Goal: Task Accomplishment & Management: Use online tool/utility

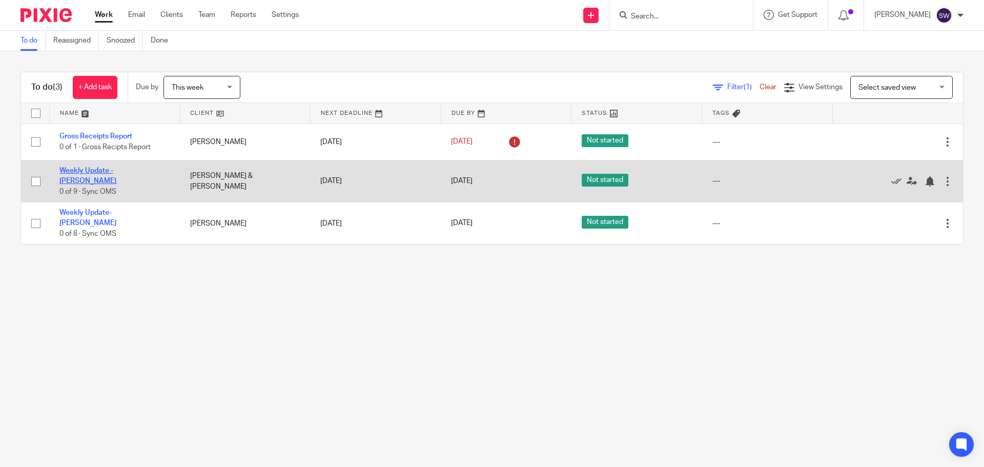
click at [116, 174] on link "Weekly Update - [PERSON_NAME]" at bounding box center [87, 175] width 57 height 17
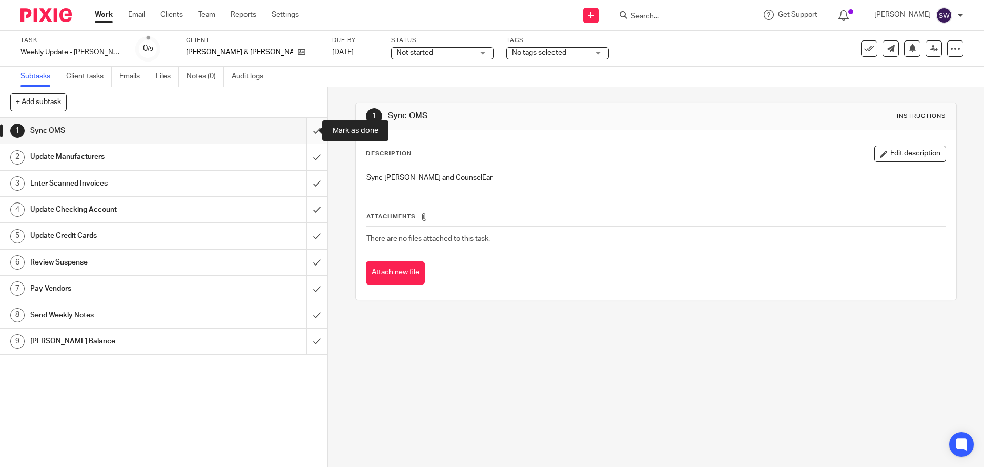
click at [304, 131] on input "submit" at bounding box center [164, 131] width 328 height 26
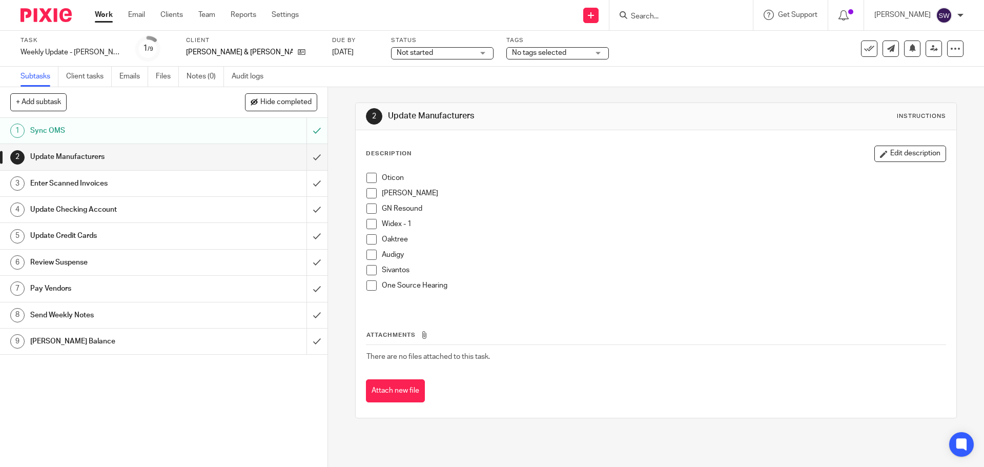
click at [369, 180] on span at bounding box center [371, 178] width 10 height 10
click at [367, 191] on span at bounding box center [371, 193] width 10 height 10
click at [368, 208] on span at bounding box center [371, 208] width 10 height 10
click at [371, 225] on span at bounding box center [371, 224] width 10 height 10
click at [366, 237] on span at bounding box center [371, 239] width 10 height 10
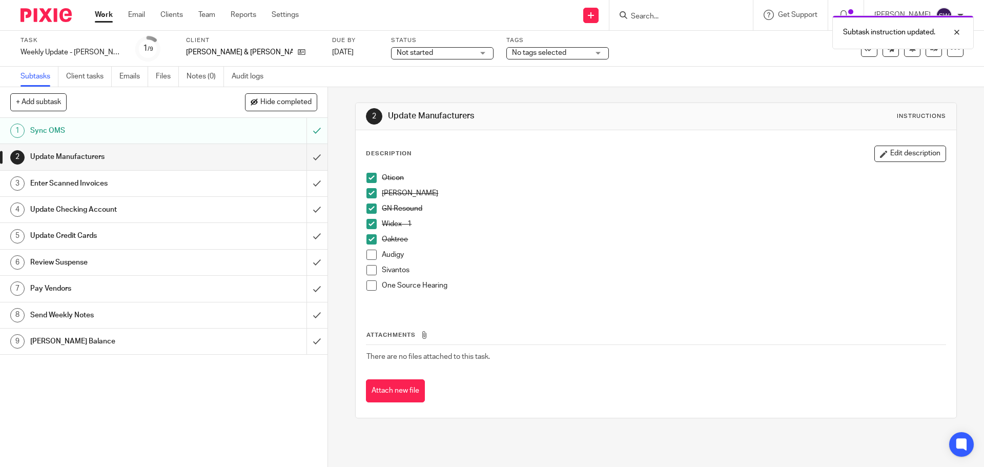
click at [371, 259] on span at bounding box center [371, 255] width 10 height 10
click at [371, 270] on span at bounding box center [371, 270] width 10 height 10
click at [366, 287] on span at bounding box center [371, 285] width 10 height 10
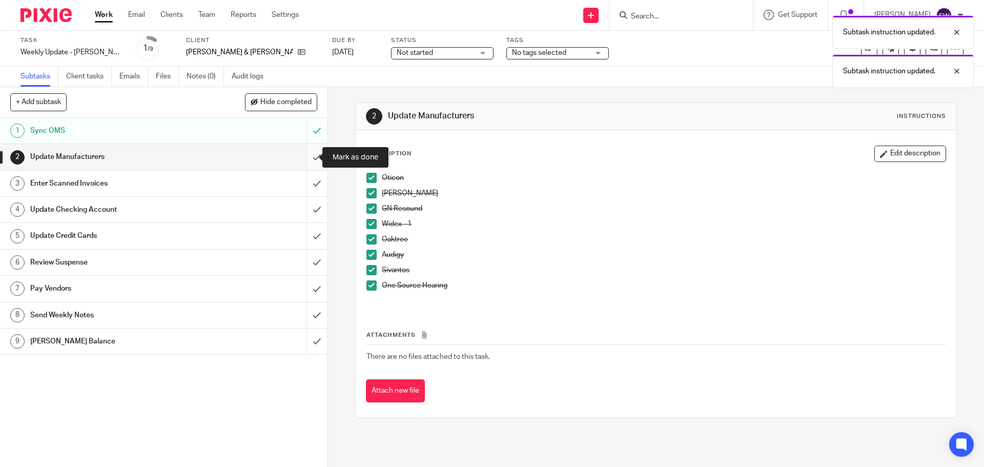
click at [299, 152] on input "submit" at bounding box center [164, 157] width 328 height 26
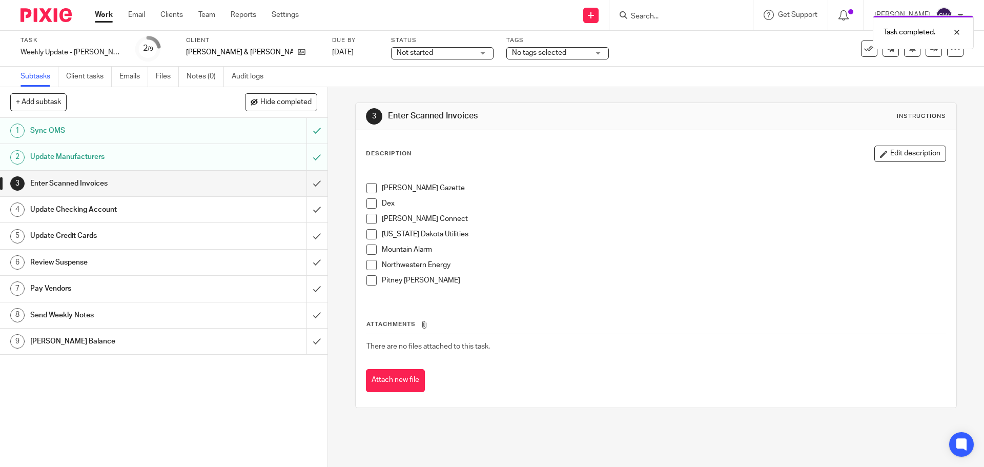
drag, startPoint x: 371, startPoint y: 188, endPoint x: 359, endPoint y: 180, distance: 14.5
click at [372, 188] on span at bounding box center [371, 188] width 10 height 10
click at [366, 204] on span at bounding box center [371, 203] width 10 height 10
click at [366, 219] on span at bounding box center [371, 219] width 10 height 10
click at [369, 232] on span at bounding box center [371, 234] width 10 height 10
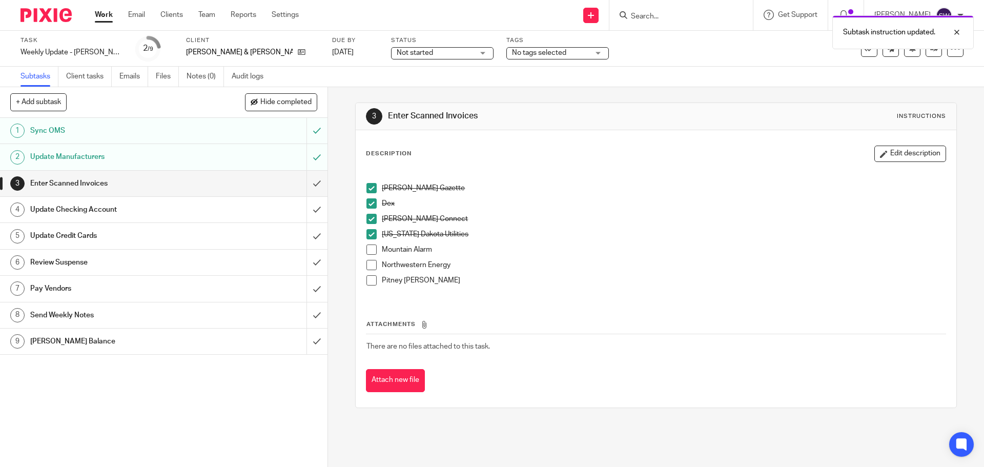
click at [371, 245] on span at bounding box center [371, 250] width 10 height 10
click at [369, 261] on span at bounding box center [371, 265] width 10 height 10
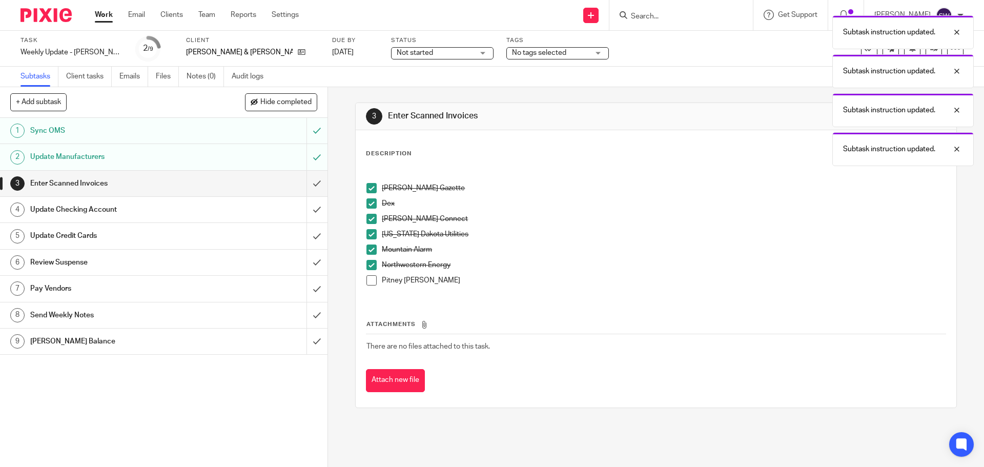
click at [362, 276] on div "Billings Gazette Dex Kelly Connect Montana Dakota Utilities Mountain Alarm Nort…" at bounding box center [655, 233] width 589 height 131
click at [366, 278] on span at bounding box center [371, 280] width 10 height 10
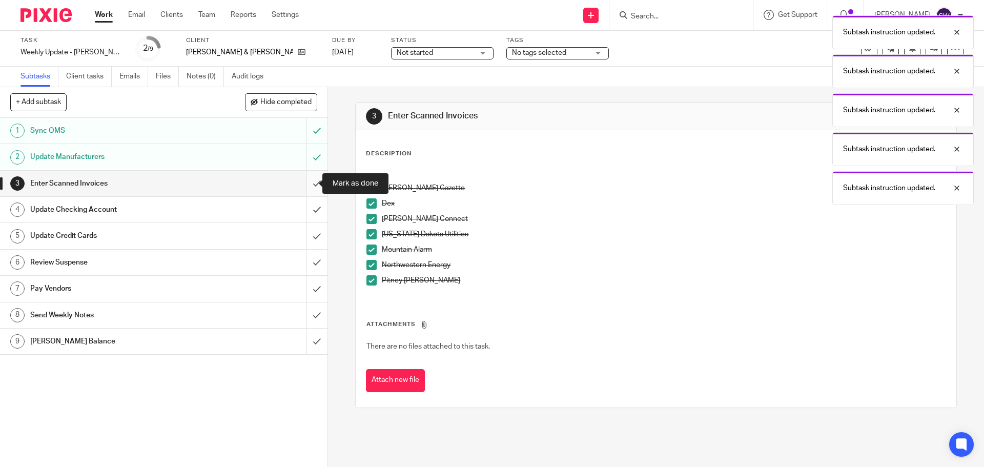
click at [305, 184] on input "submit" at bounding box center [164, 184] width 328 height 26
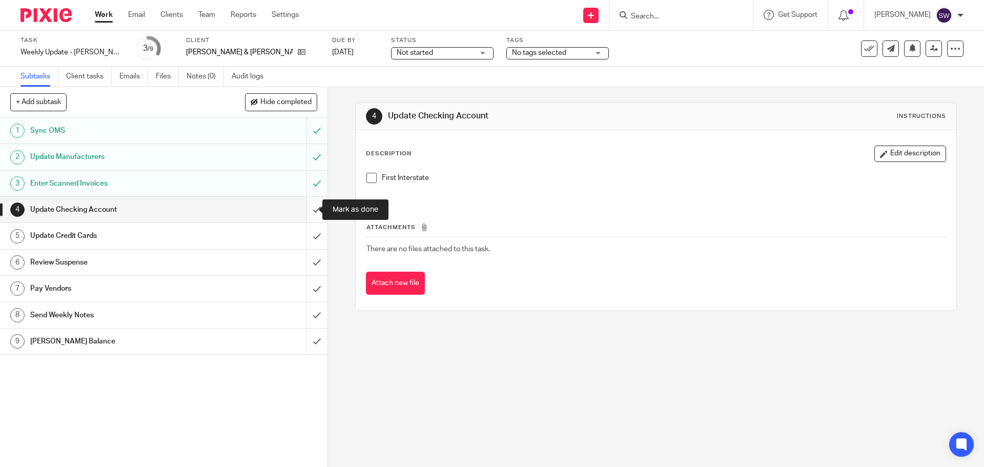
click at [302, 206] on input "submit" at bounding box center [164, 210] width 328 height 26
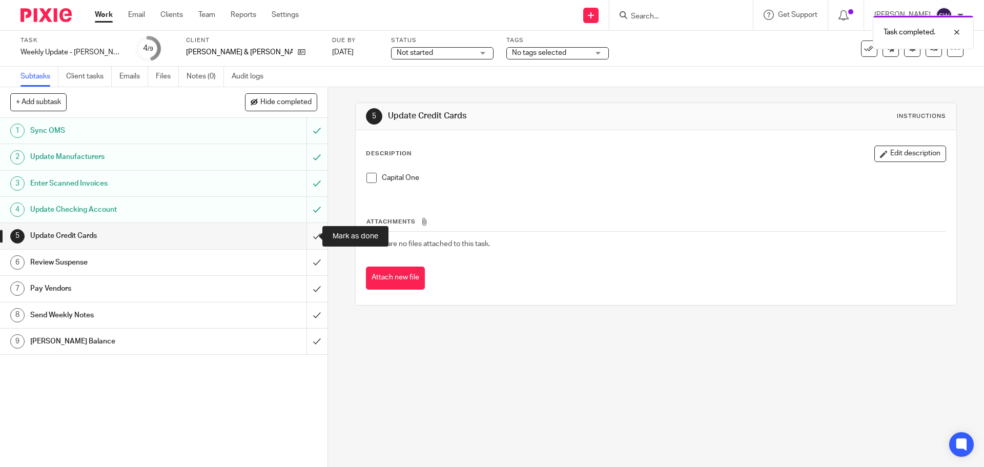
click at [307, 231] on input "submit" at bounding box center [164, 236] width 328 height 26
